Goal: Task Accomplishment & Management: Use online tool/utility

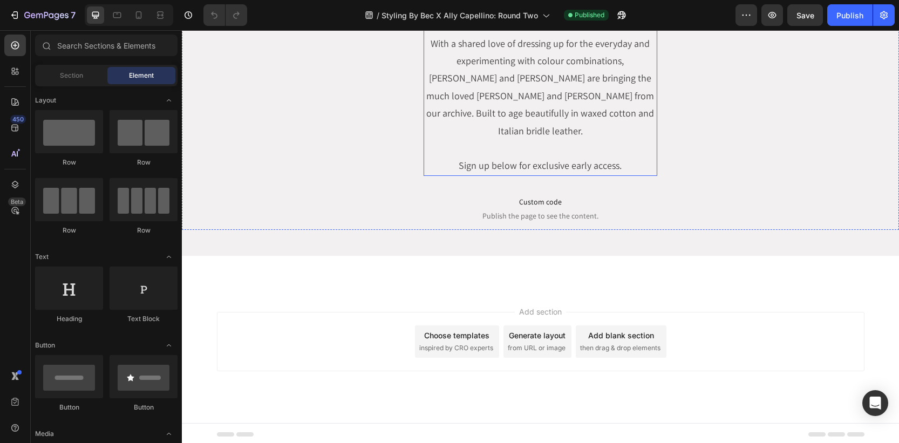
scroll to position [138, 0]
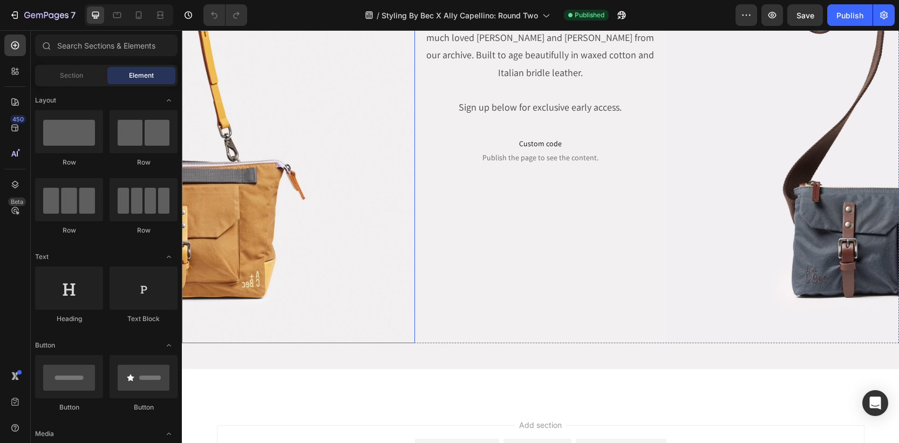
click at [267, 220] on img at bounding box center [298, 109] width 233 height 467
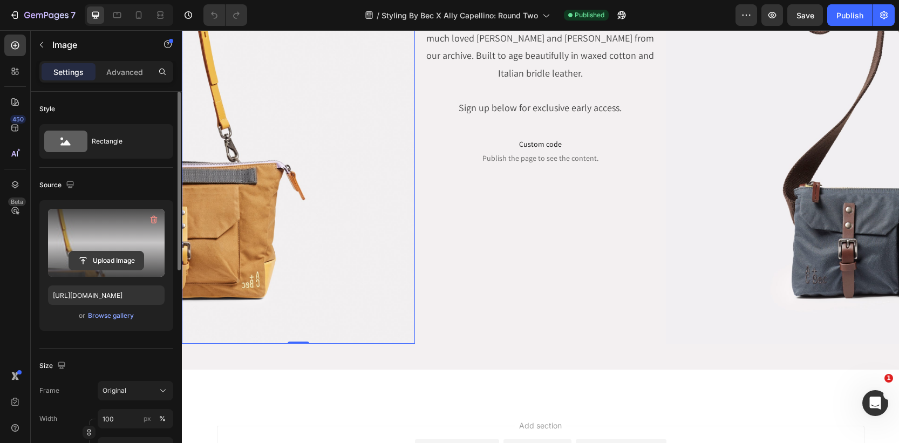
click at [110, 260] on input "file" at bounding box center [106, 260] width 74 height 18
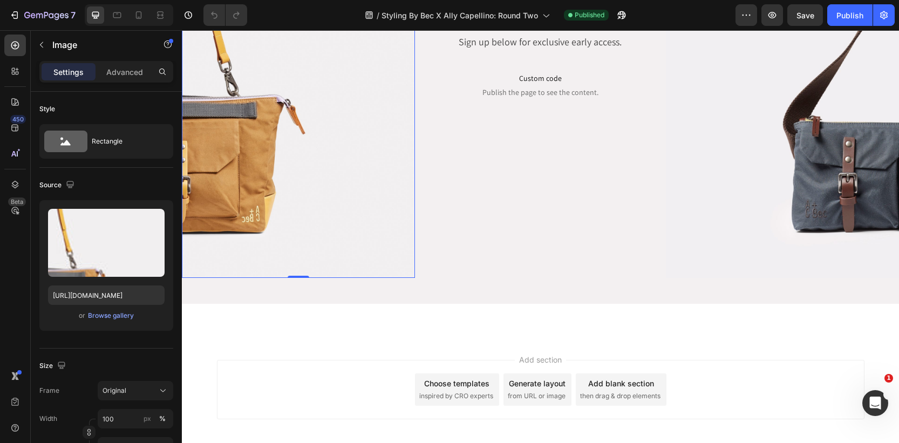
scroll to position [255, 0]
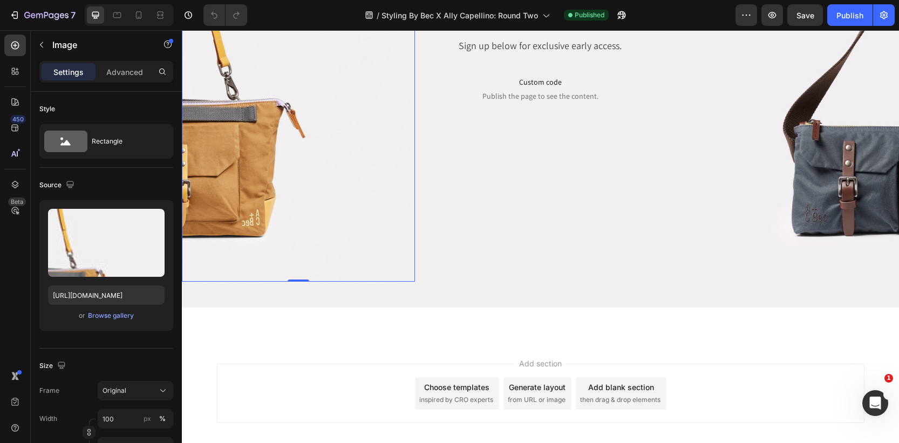
click at [295, 233] on img at bounding box center [298, 48] width 233 height 467
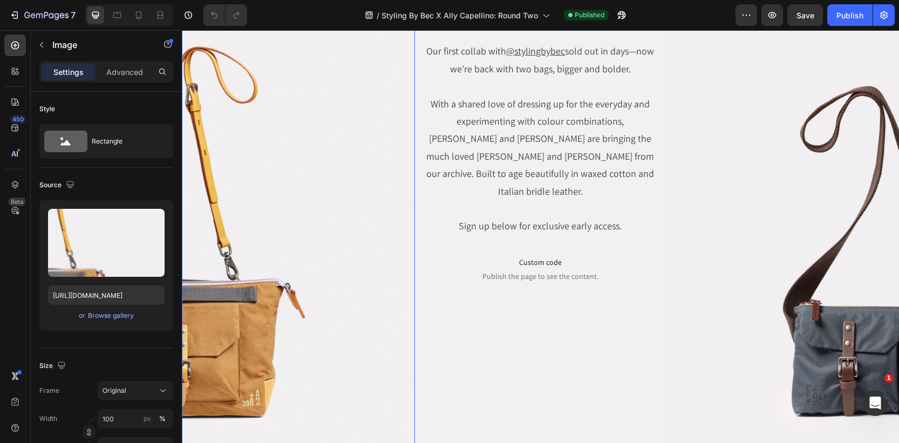
scroll to position [72, 0]
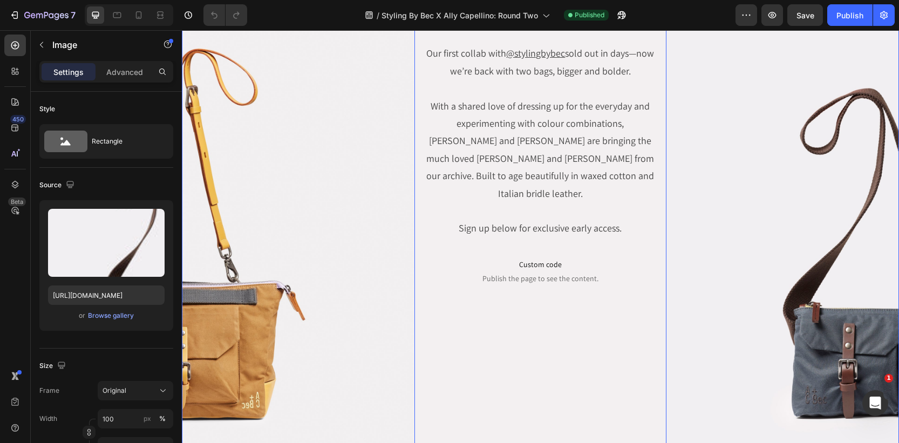
click at [793, 294] on img at bounding box center [782, 230] width 233 height 467
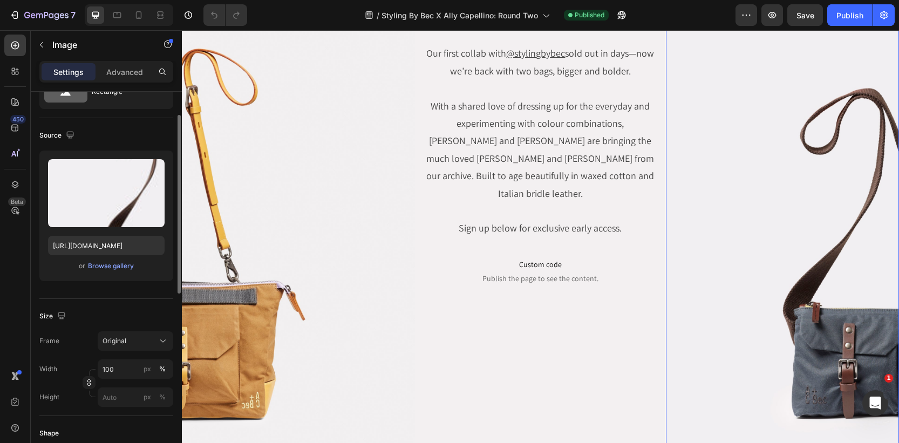
scroll to position [0, 0]
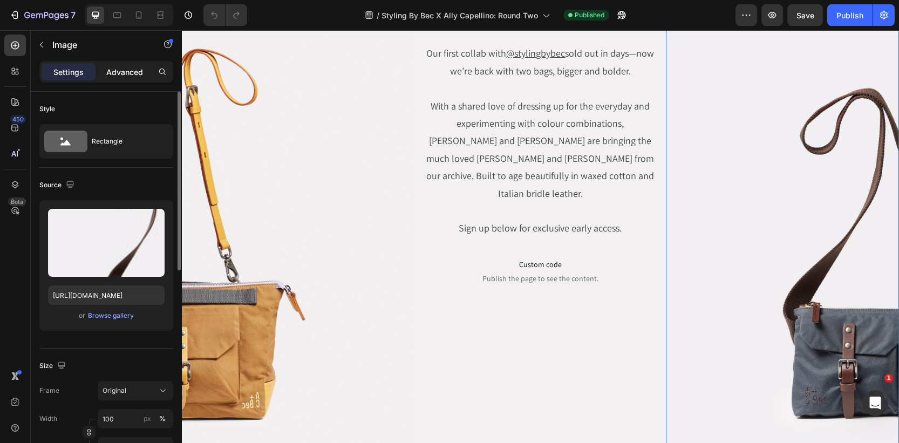
click at [121, 72] on p "Advanced" at bounding box center [124, 71] width 37 height 11
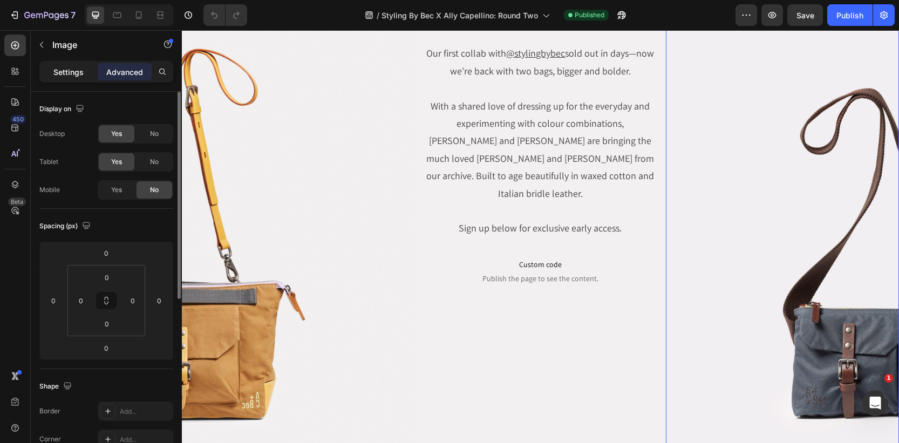
click at [72, 78] on div "Settings" at bounding box center [69, 71] width 54 height 17
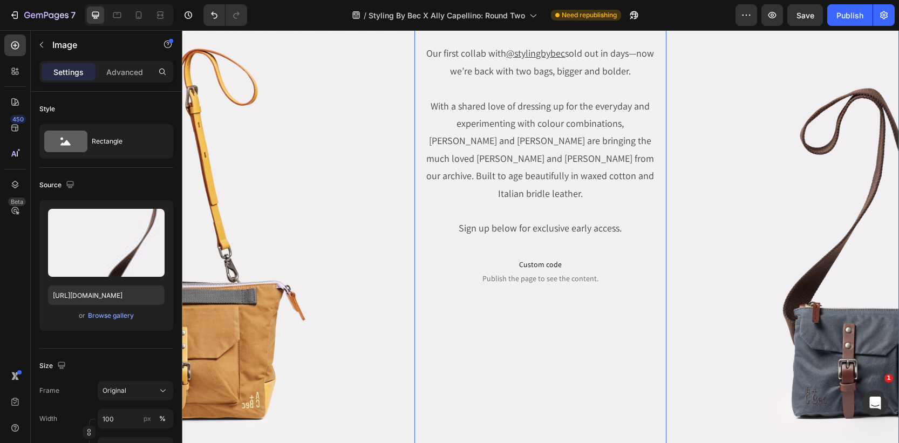
click at [262, 306] on img at bounding box center [298, 230] width 233 height 467
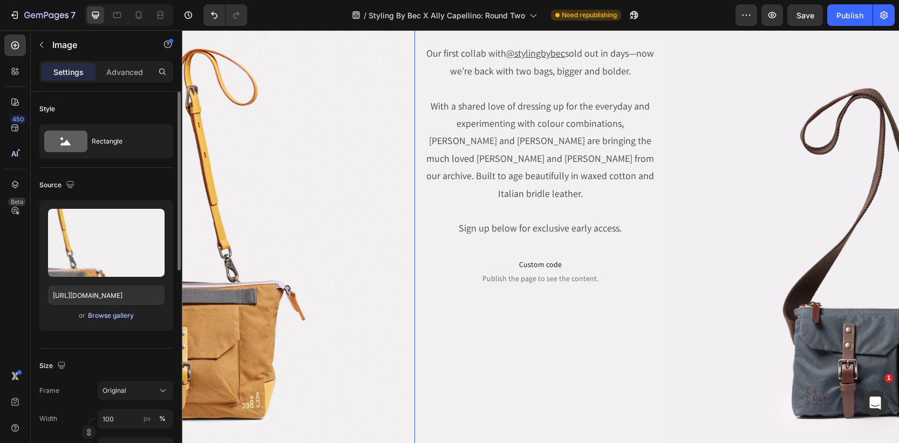
click at [114, 313] on div "Browse gallery" at bounding box center [111, 316] width 46 height 10
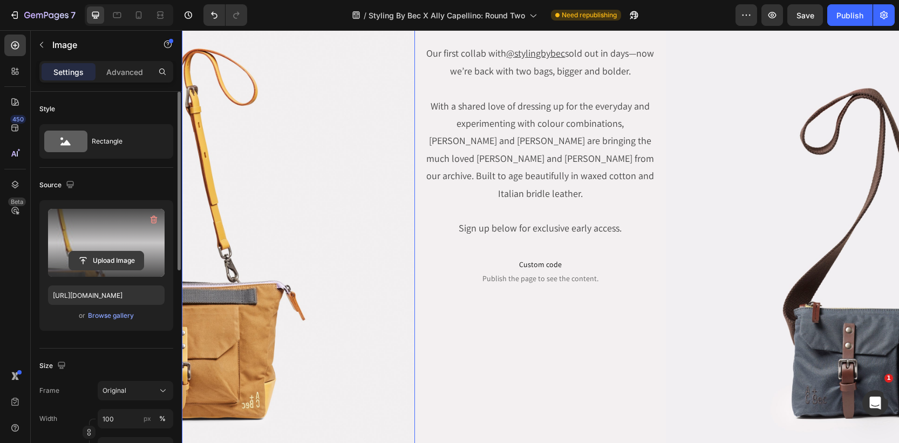
click at [111, 263] on input "file" at bounding box center [106, 260] width 74 height 18
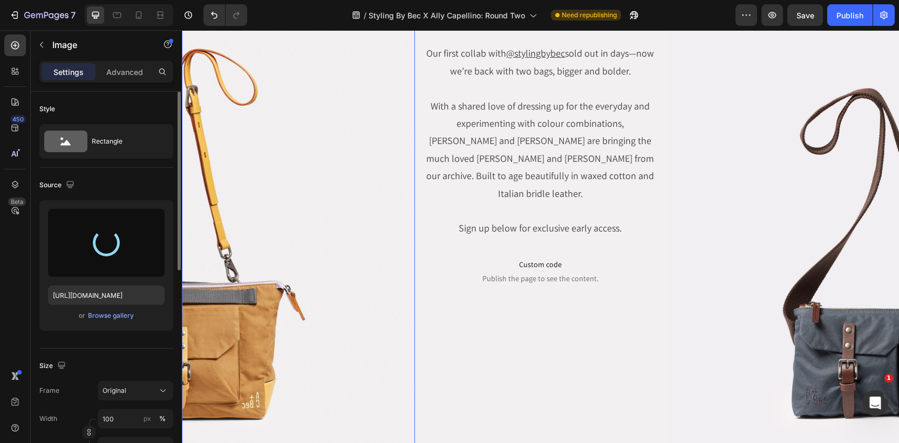
type input "[URL][DOMAIN_NAME]"
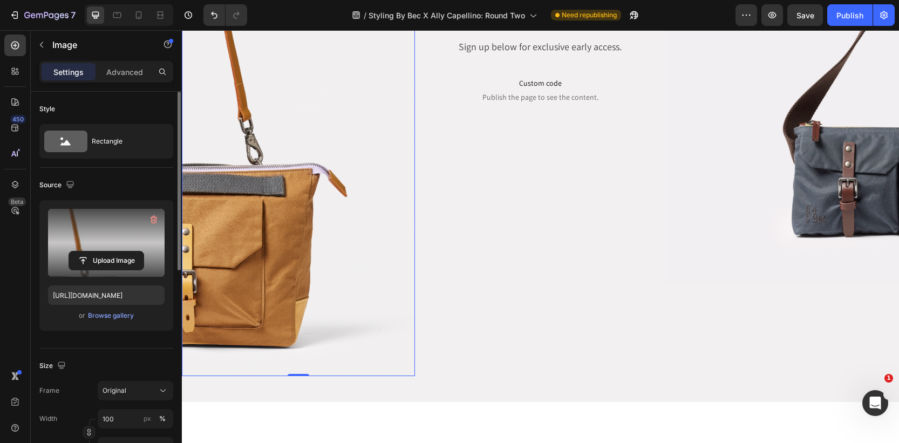
click at [308, 284] on img at bounding box center [298, 96] width 233 height 560
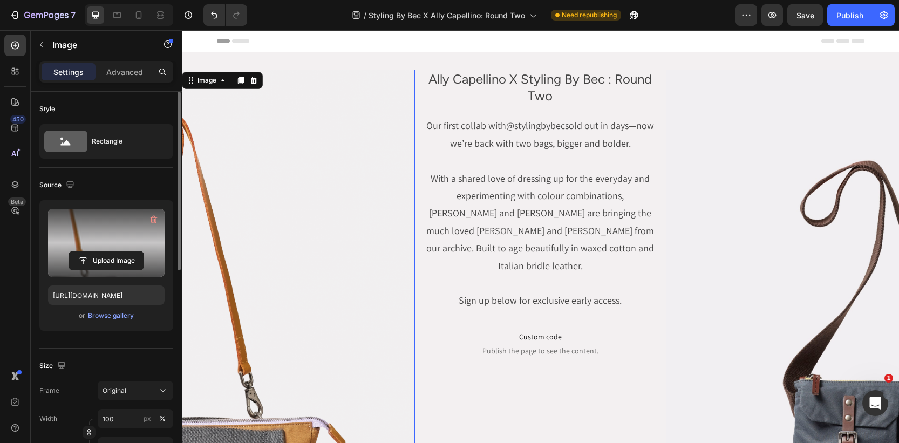
click at [322, 155] on img at bounding box center [298, 350] width 233 height 560
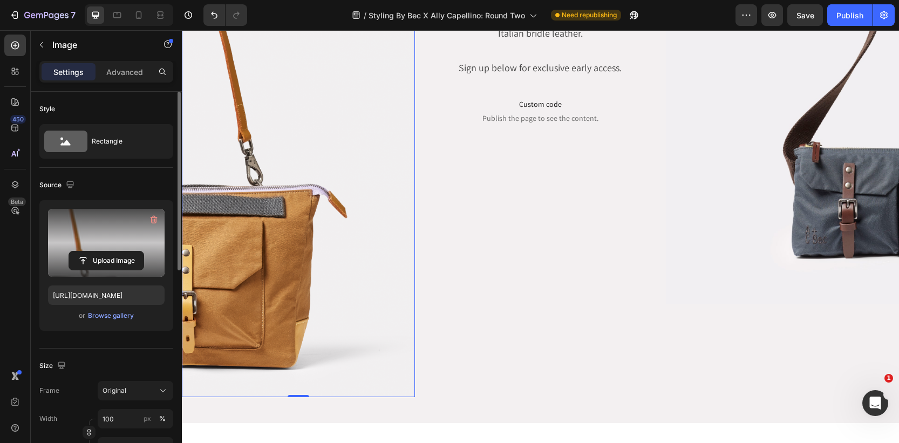
scroll to position [239, 0]
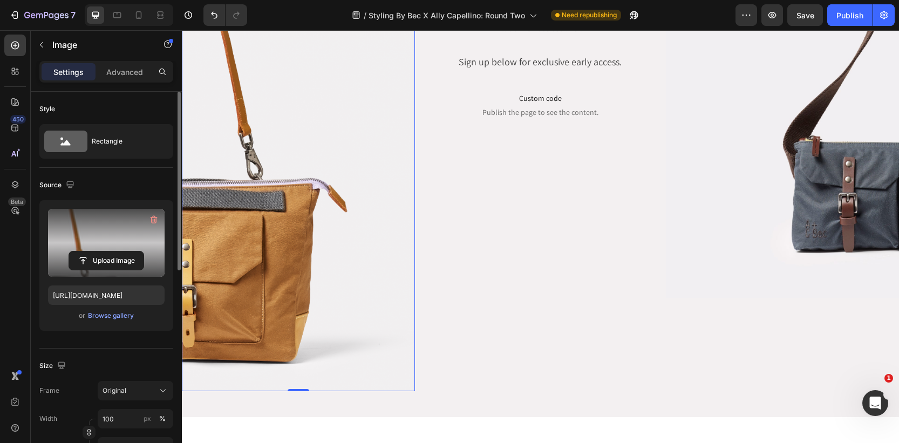
click at [412, 389] on img at bounding box center [298, 111] width 233 height 560
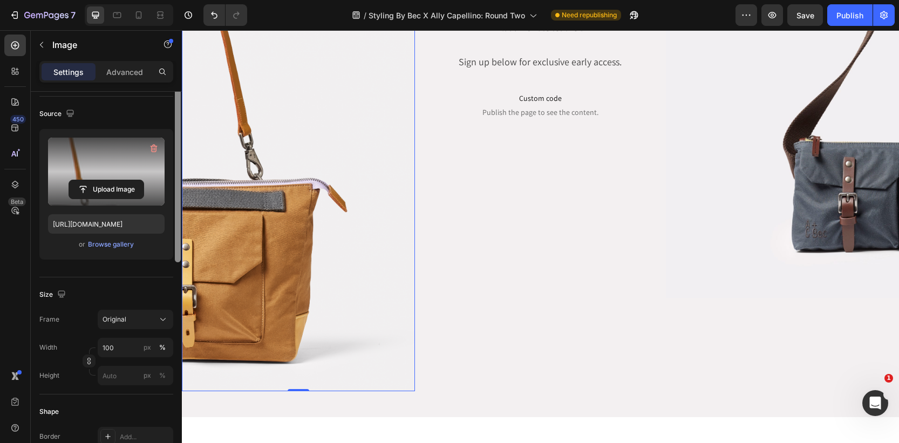
scroll to position [121, 0]
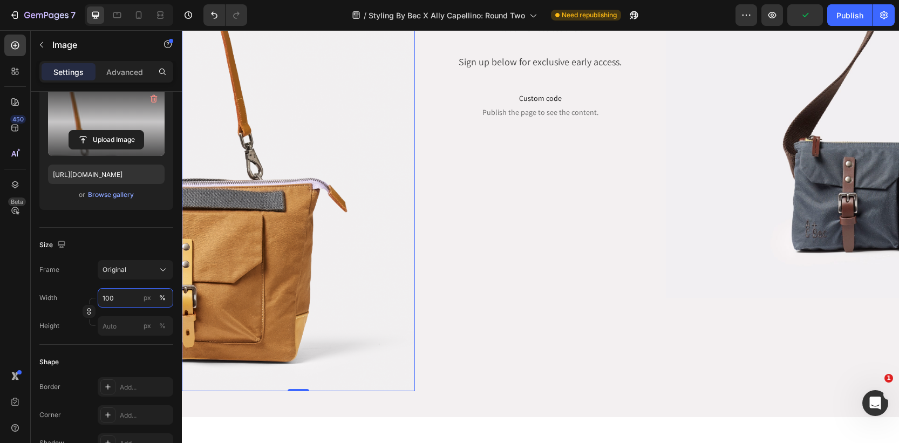
click at [130, 302] on input "100" at bounding box center [136, 297] width 76 height 19
click at [130, 301] on input "100" at bounding box center [136, 297] width 76 height 19
type input "1"
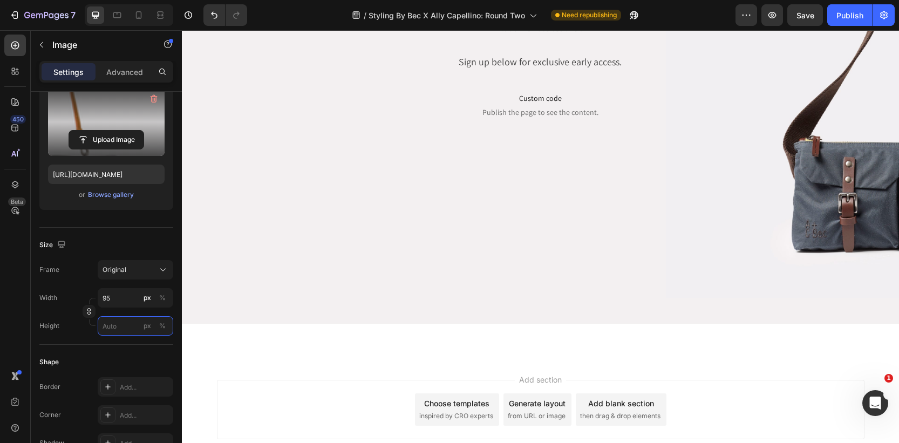
click at [139, 321] on input "px %" at bounding box center [136, 325] width 76 height 19
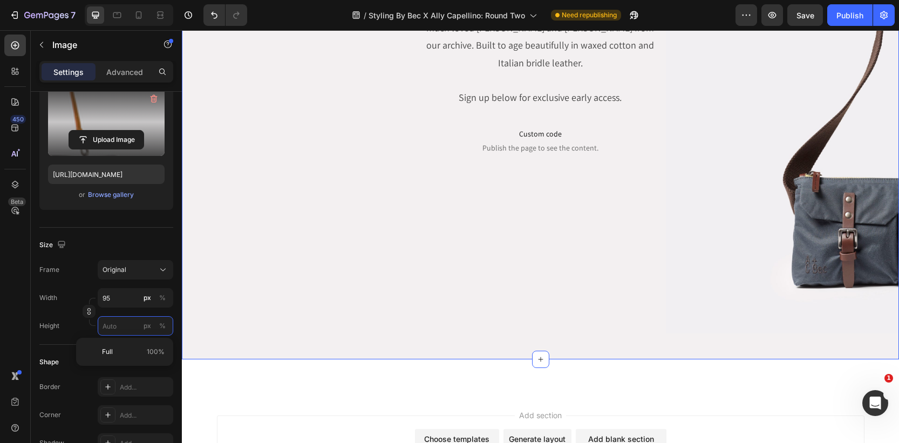
scroll to position [0, 0]
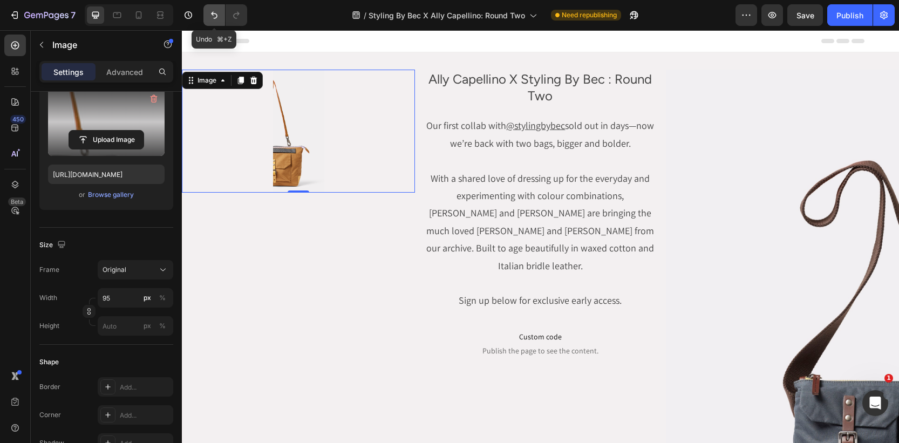
click at [220, 18] on button "Undo/Redo" at bounding box center [214, 15] width 22 height 22
type input "100"
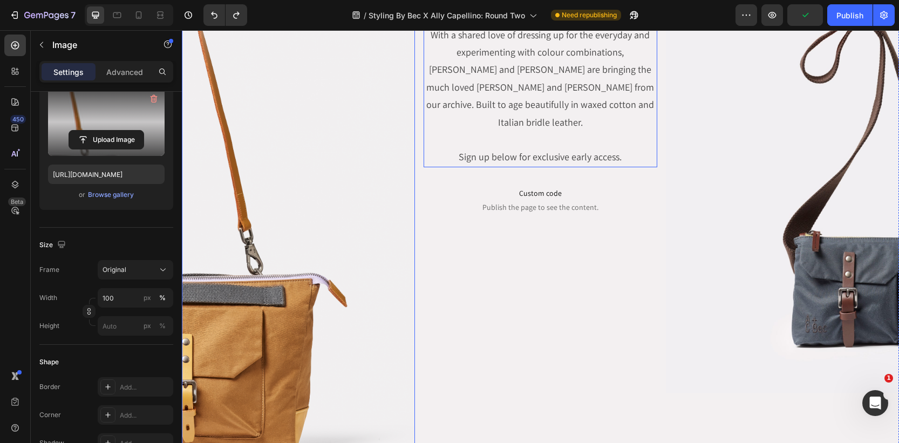
scroll to position [136, 0]
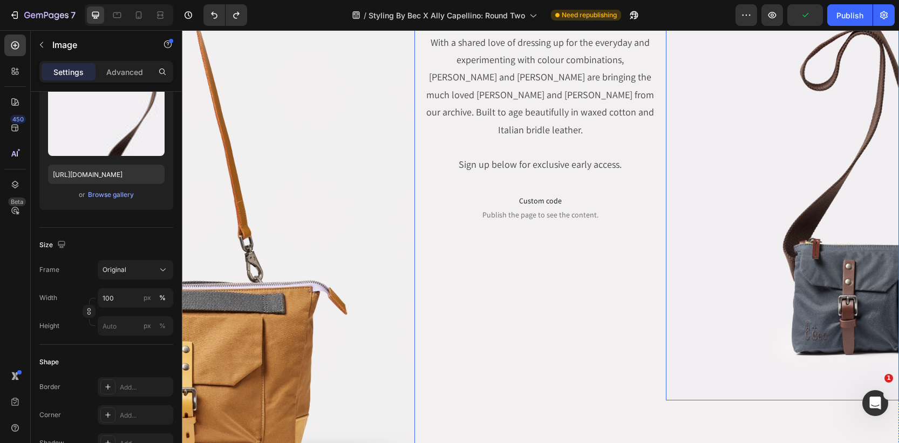
click at [808, 328] on img at bounding box center [782, 167] width 233 height 467
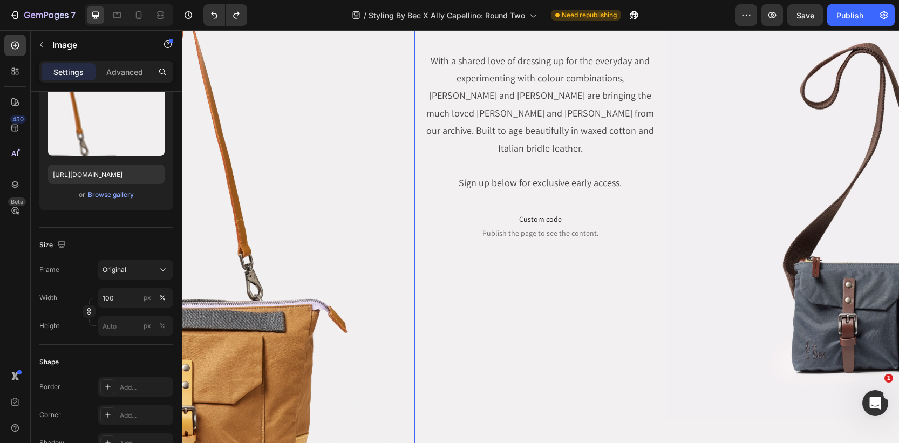
scroll to position [0, 0]
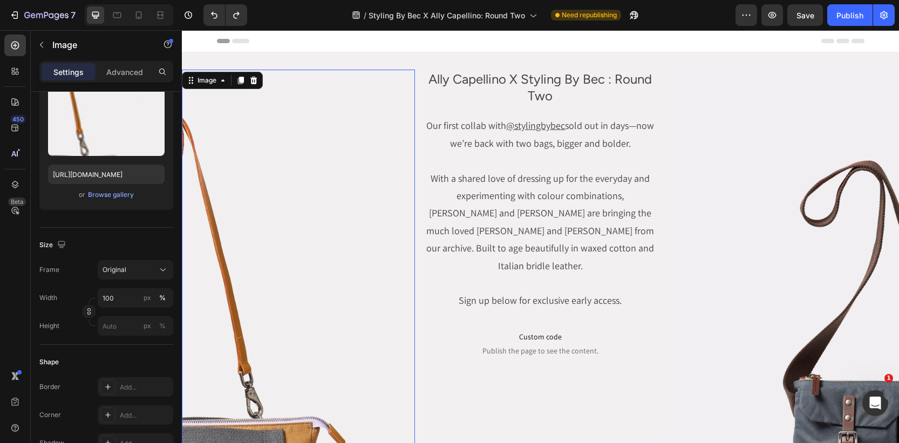
click at [311, 225] on img at bounding box center [298, 350] width 233 height 560
click at [209, 86] on div "Image" at bounding box center [207, 80] width 45 height 13
click at [239, 142] on img at bounding box center [298, 350] width 233 height 560
click at [270, 244] on img at bounding box center [298, 350] width 233 height 560
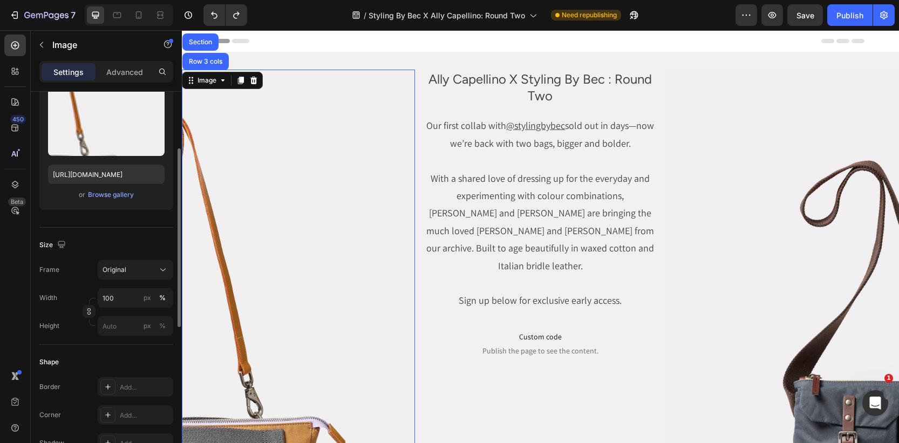
click at [150, 245] on div "Size" at bounding box center [106, 244] width 134 height 17
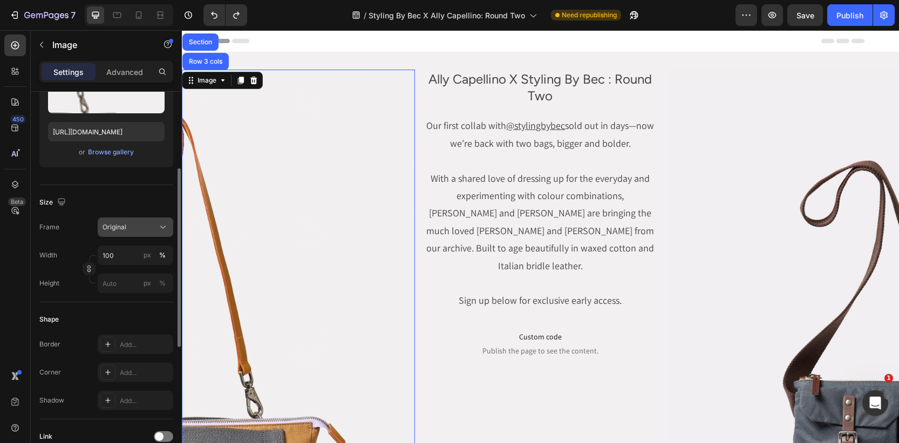
click at [137, 223] on div "Original" at bounding box center [129, 227] width 53 height 10
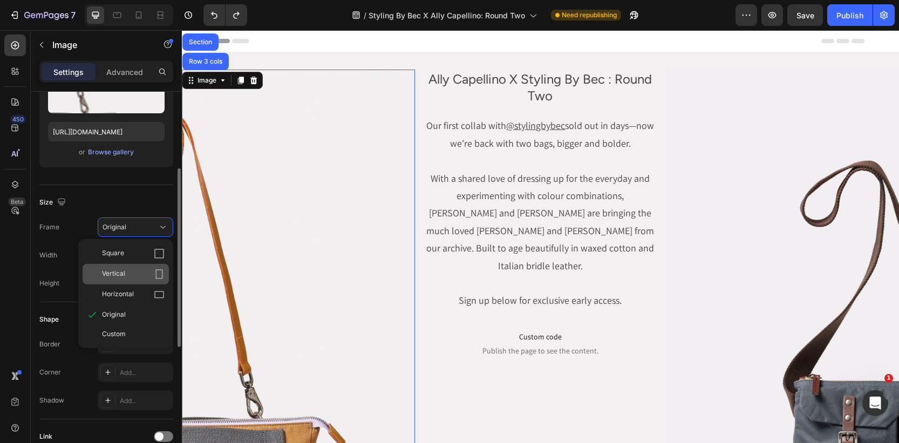
click at [142, 274] on div "Vertical" at bounding box center [133, 274] width 63 height 11
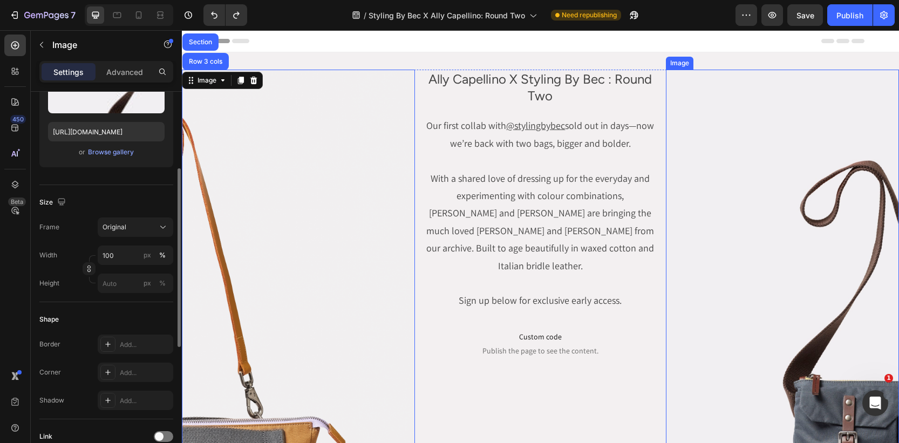
click at [808, 236] on img at bounding box center [782, 303] width 233 height 467
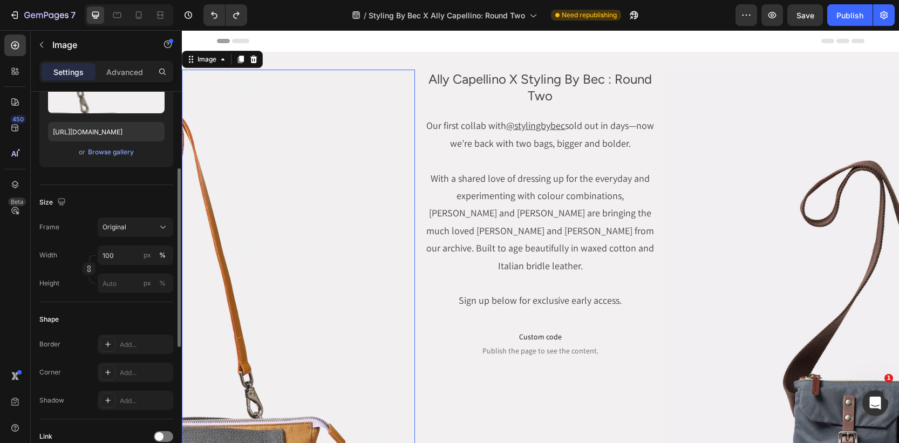
click at [304, 244] on img at bounding box center [298, 350] width 233 height 560
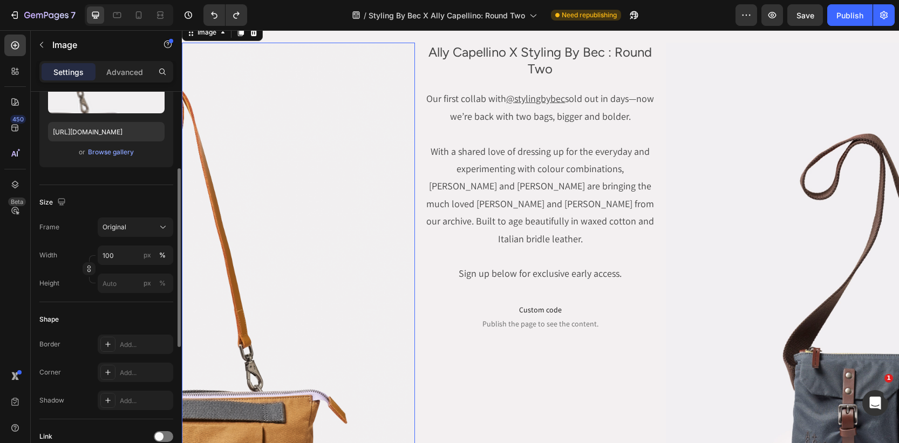
scroll to position [0, 0]
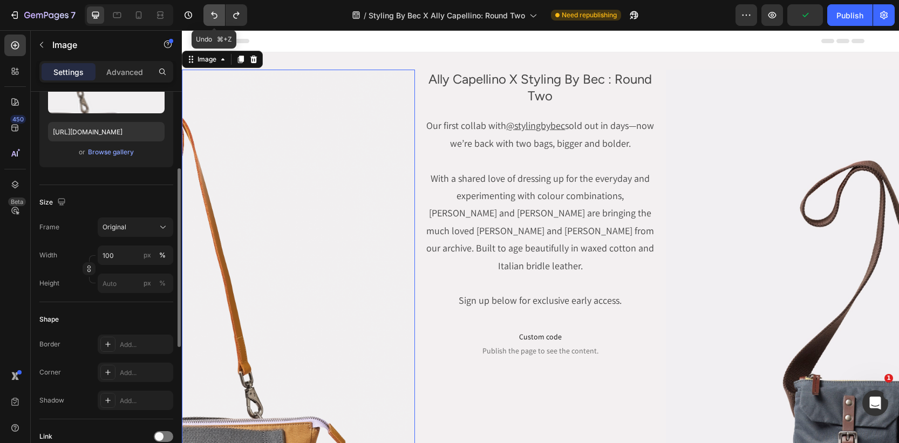
click at [215, 11] on icon "Undo/Redo" at bounding box center [214, 15] width 11 height 11
type input "[URL][DOMAIN_NAME]"
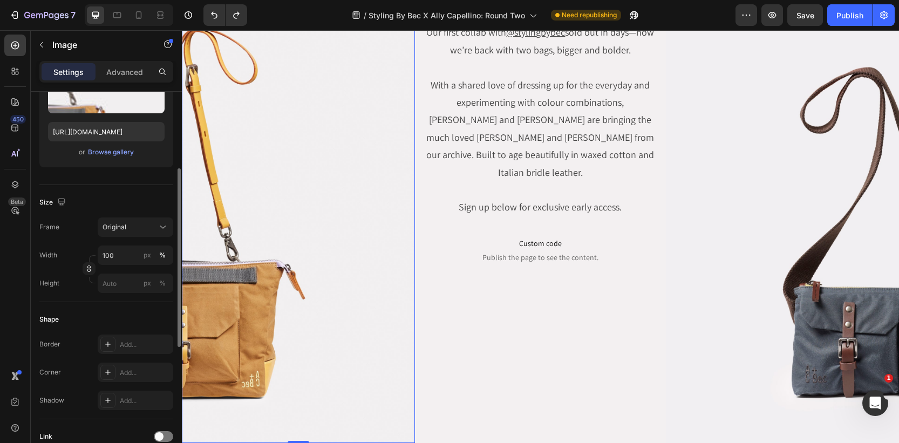
scroll to position [92, 0]
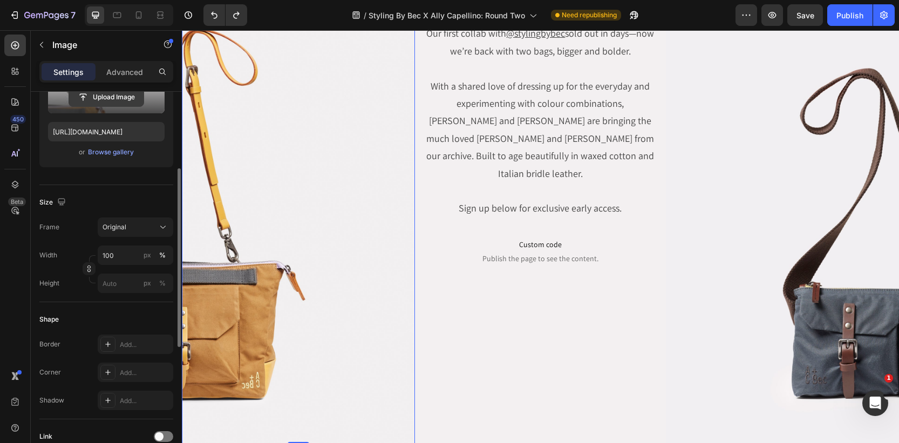
click at [107, 102] on input "file" at bounding box center [106, 97] width 74 height 18
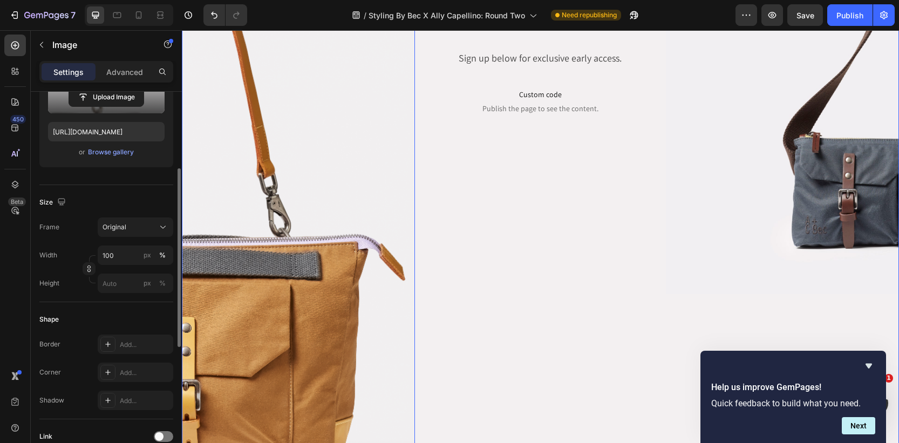
scroll to position [0, 0]
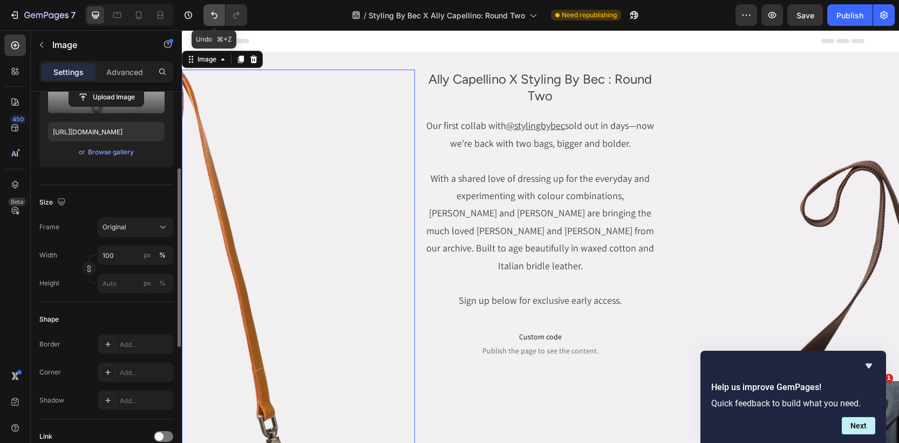
click at [215, 20] on button "Undo/Redo" at bounding box center [214, 15] width 22 height 22
click at [216, 20] on icon "Undo/Redo" at bounding box center [214, 15] width 11 height 11
type input "[URL][DOMAIN_NAME]"
